Goal: Information Seeking & Learning: Learn about a topic

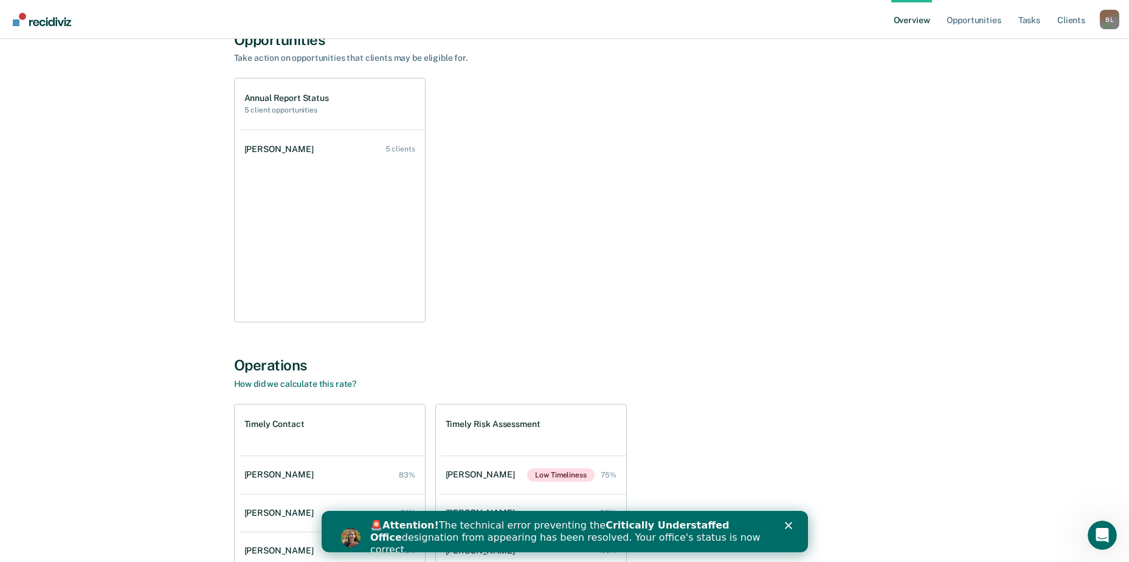
scroll to position [122, 0]
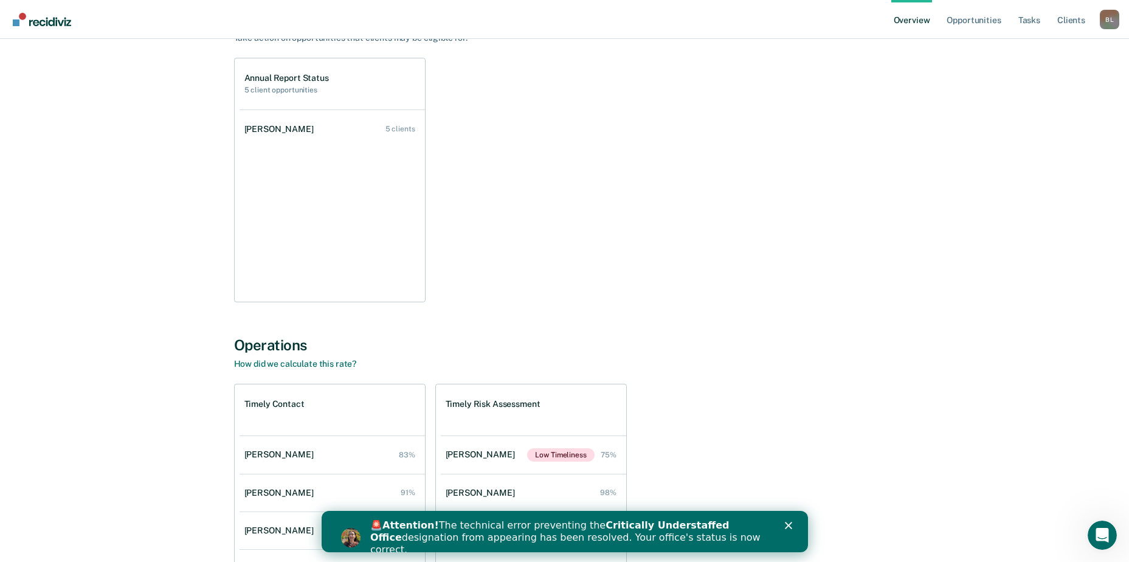
click at [793, 524] on div "Close" at bounding box center [790, 525] width 12 height 7
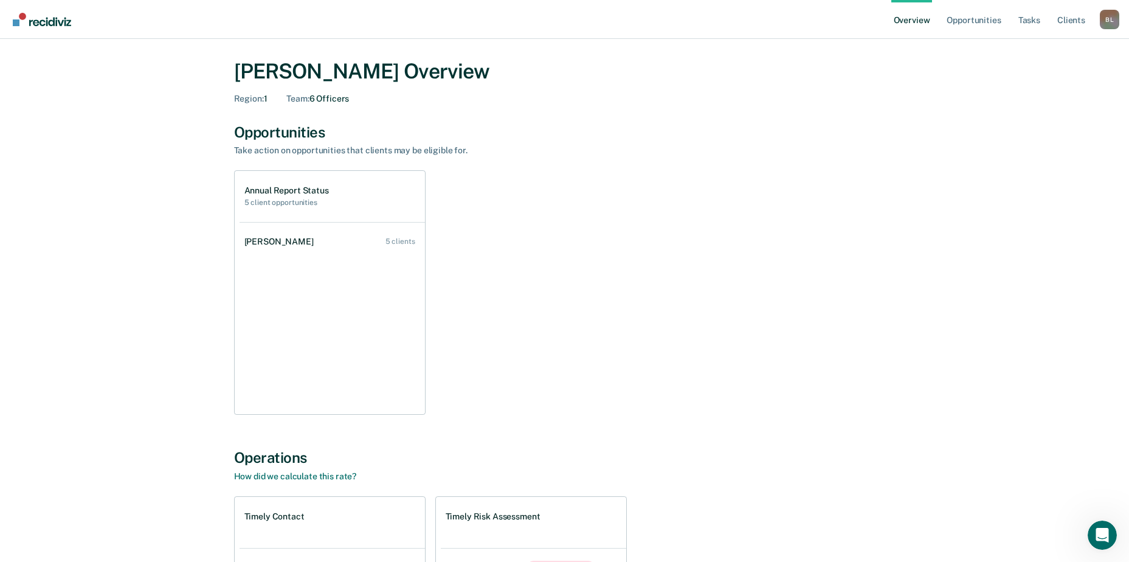
scroll to position [0, 0]
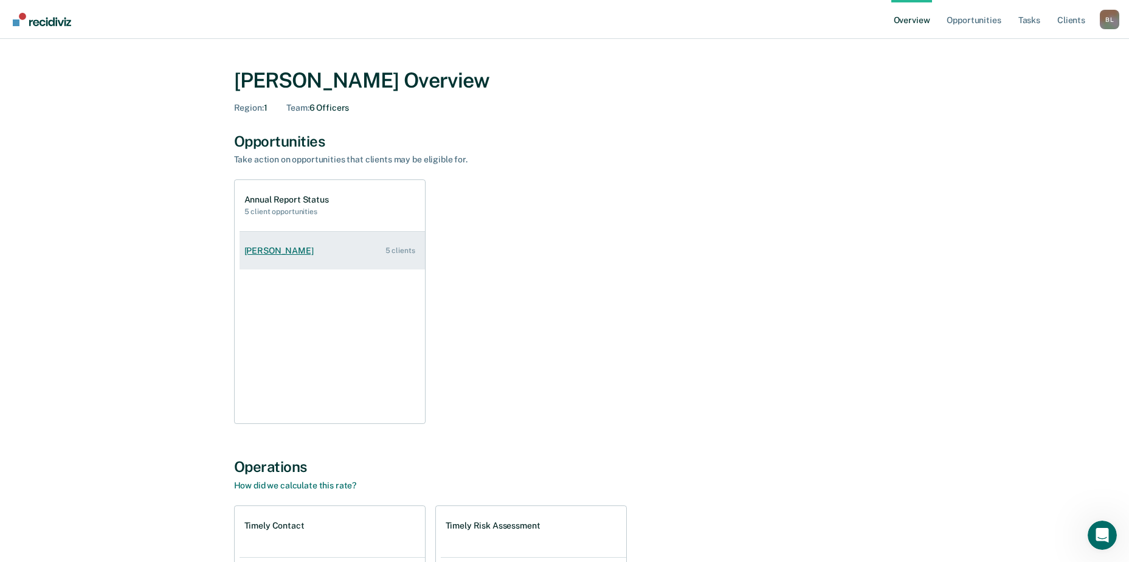
click at [305, 255] on div "[PERSON_NAME]" at bounding box center [281, 251] width 74 height 10
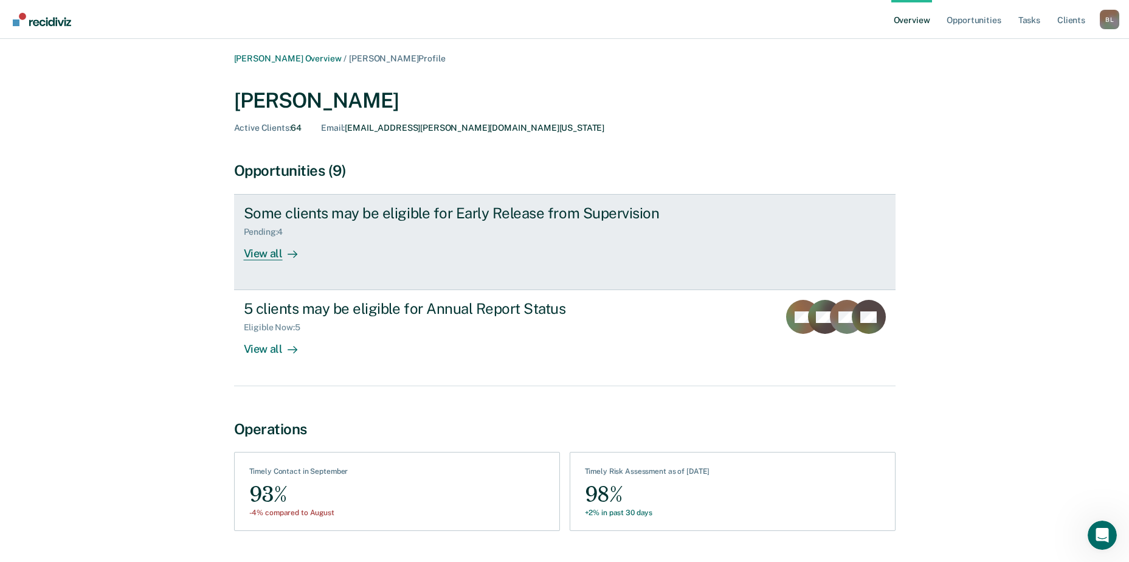
click at [255, 249] on div "View all" at bounding box center [278, 249] width 68 height 24
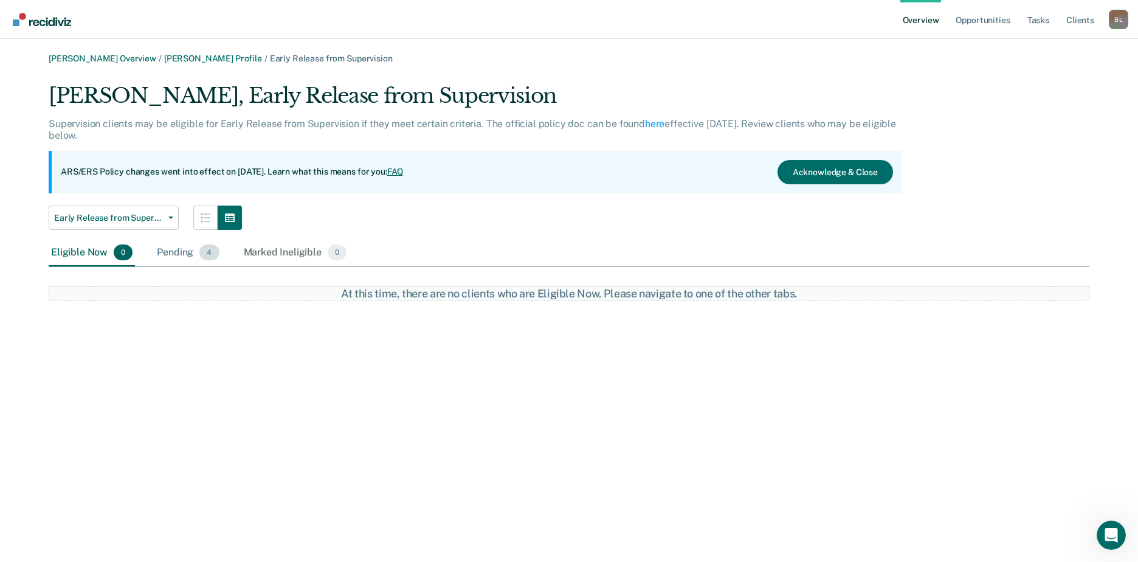
click at [189, 248] on div "Pending 4" at bounding box center [187, 253] width 67 height 27
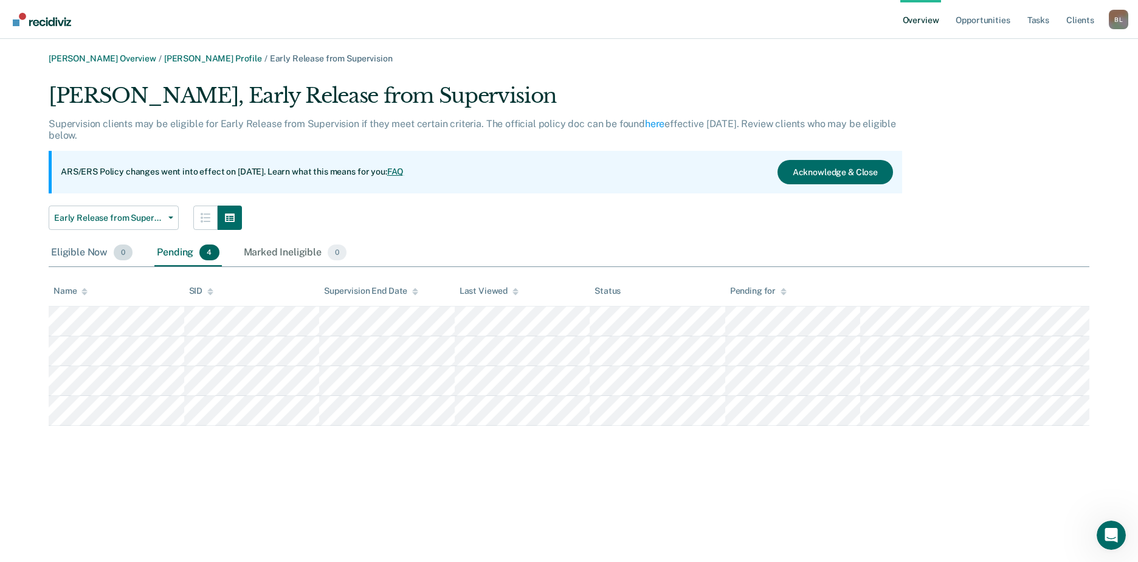
click at [71, 259] on div "Eligible Now 0" at bounding box center [92, 253] width 86 height 27
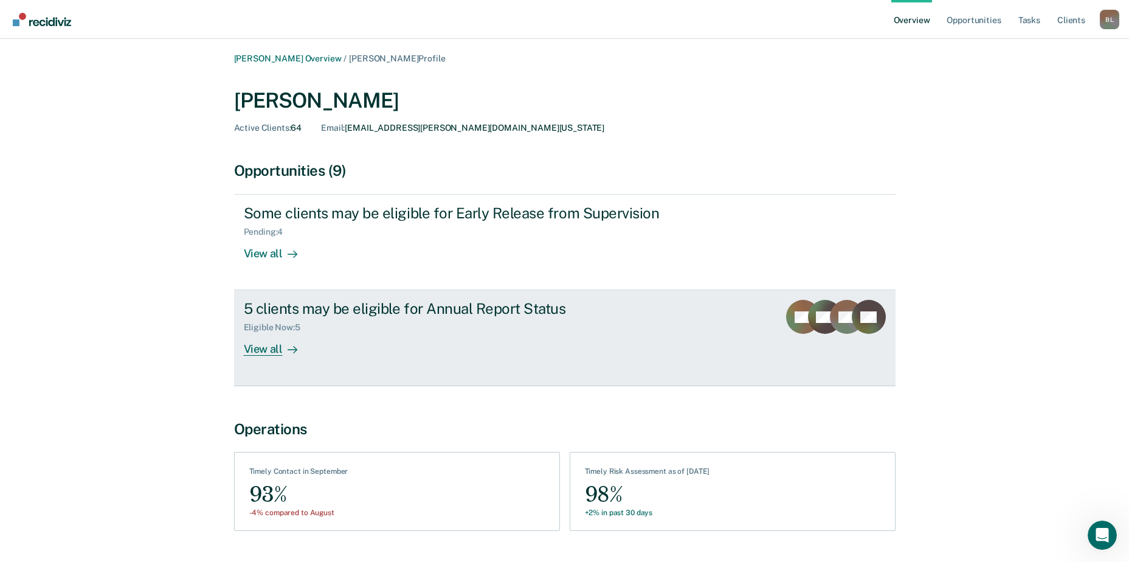
click at [294, 354] on icon at bounding box center [293, 350] width 10 height 10
